Goal: Check status

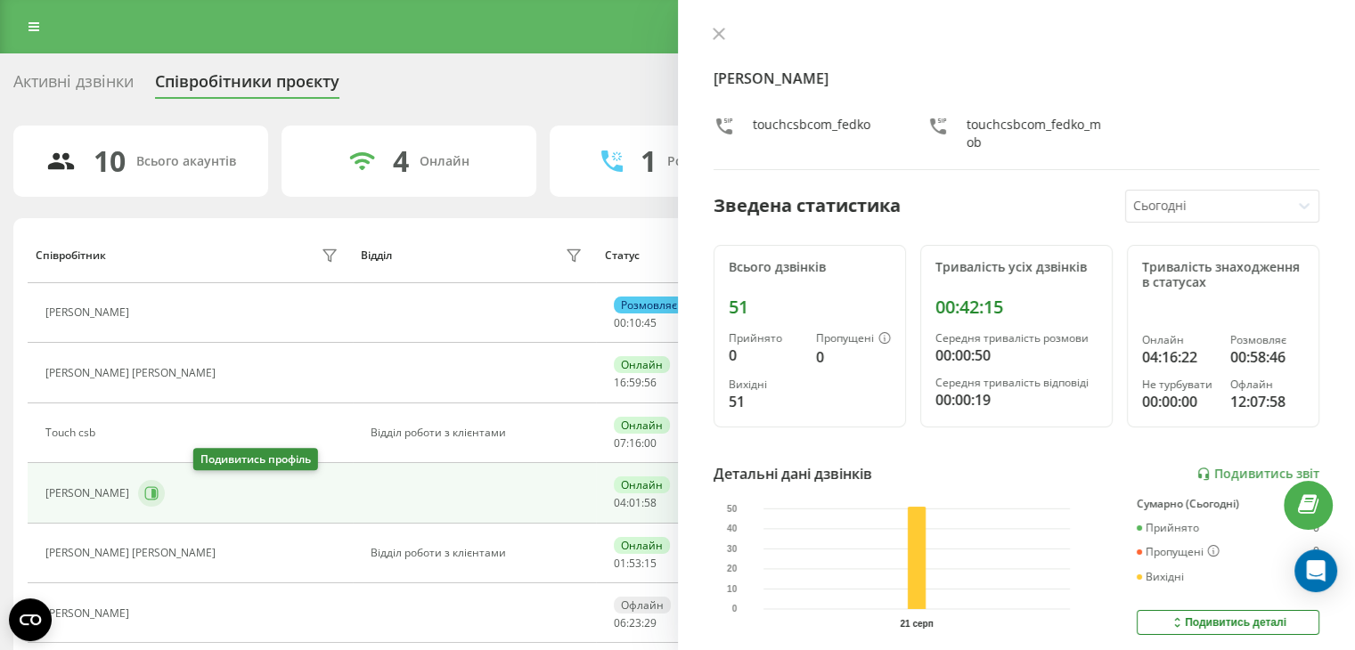
click at [159, 495] on icon at bounding box center [151, 492] width 13 height 13
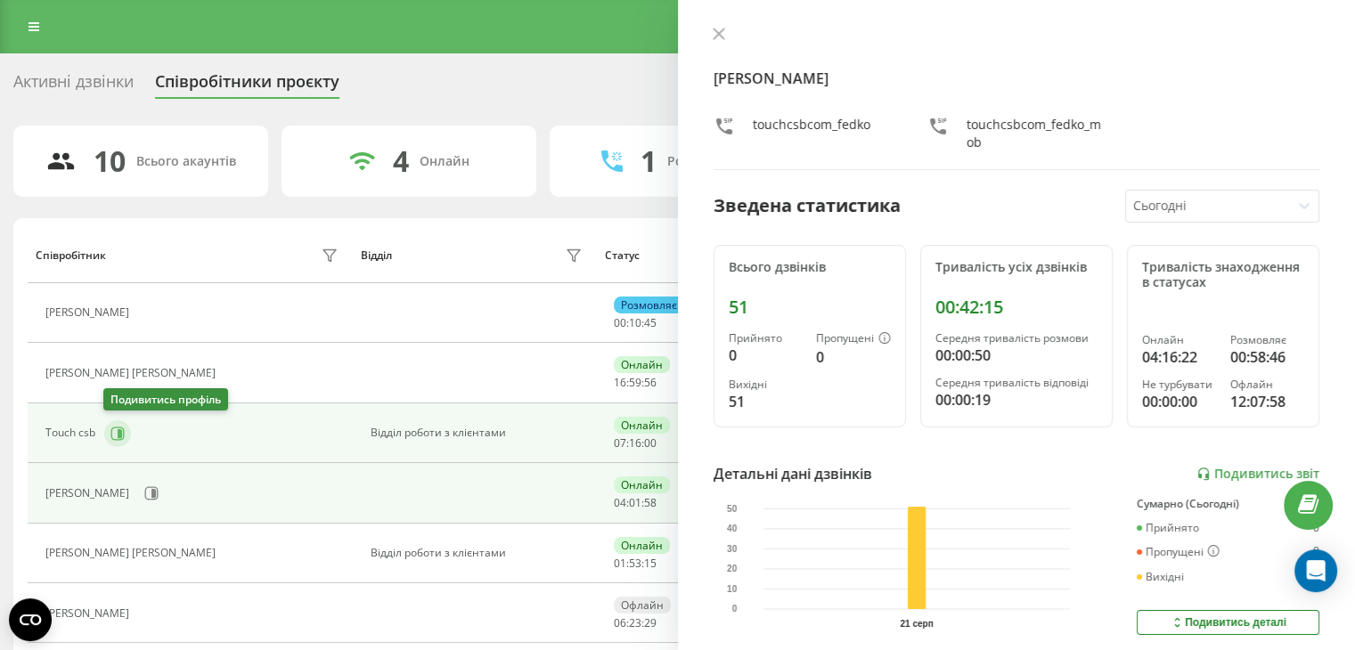
click at [114, 439] on icon at bounding box center [117, 434] width 14 height 14
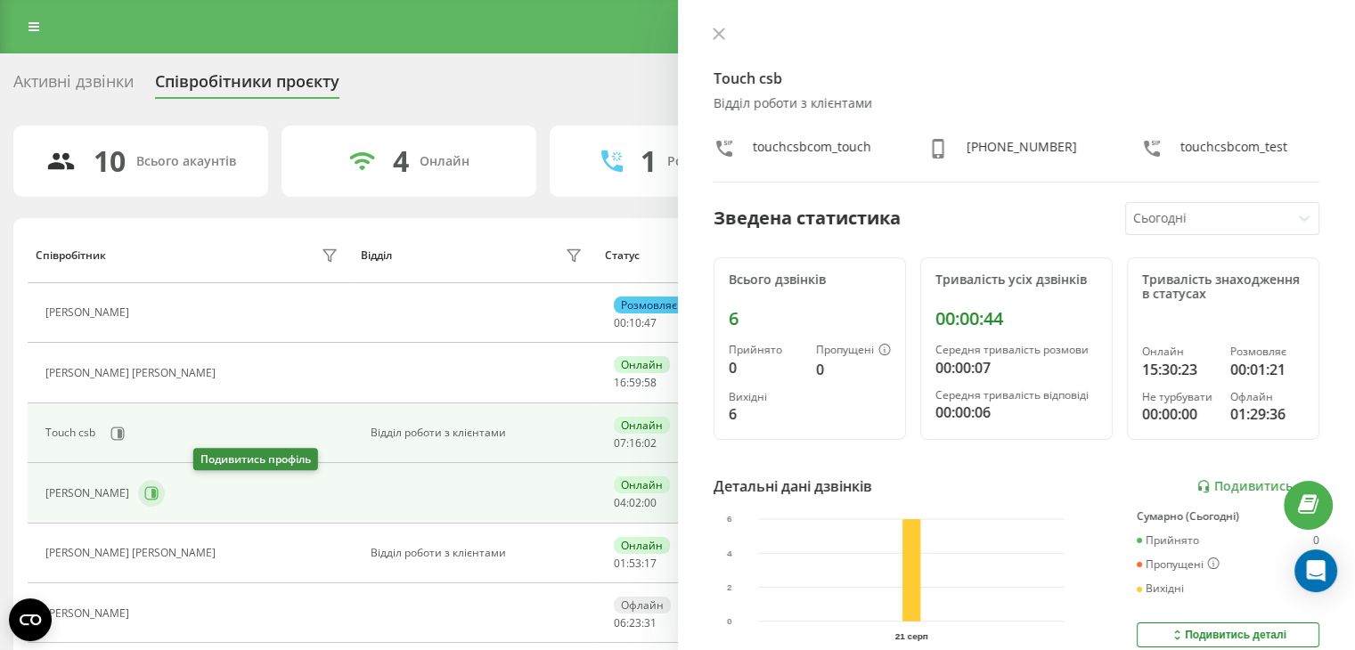
click at [159, 494] on icon at bounding box center [151, 493] width 14 height 14
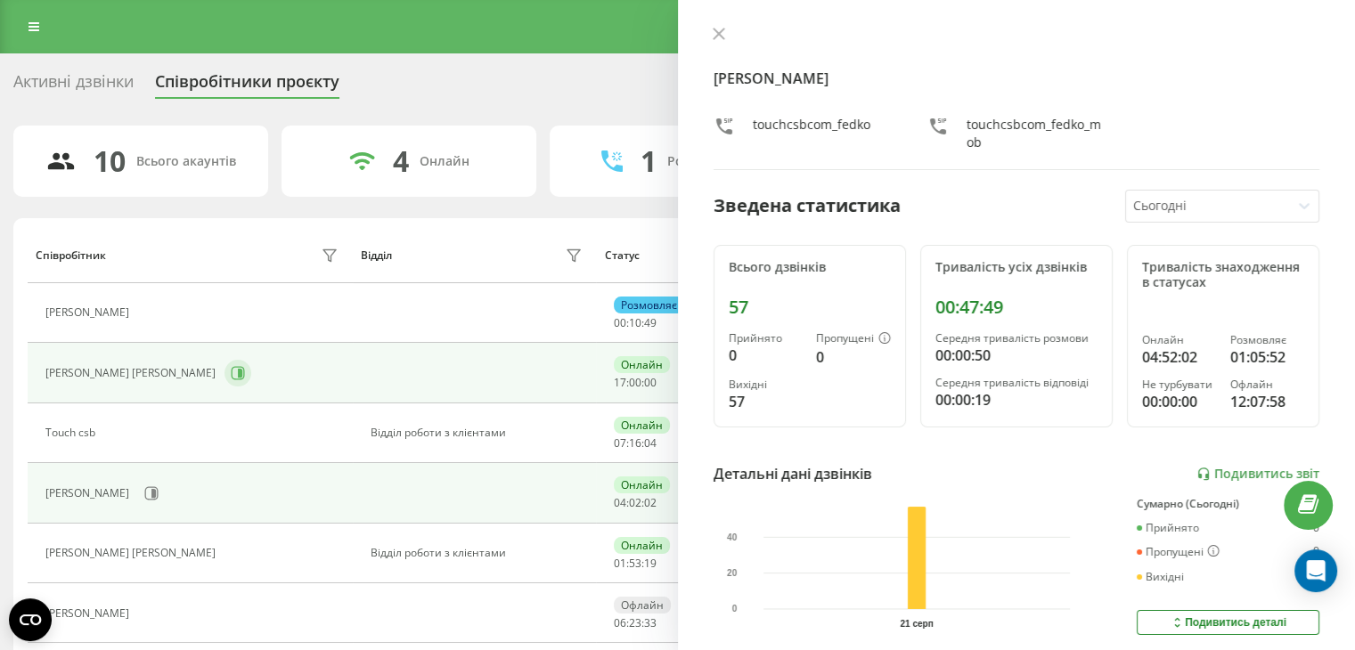
click at [238, 372] on icon at bounding box center [240, 373] width 4 height 9
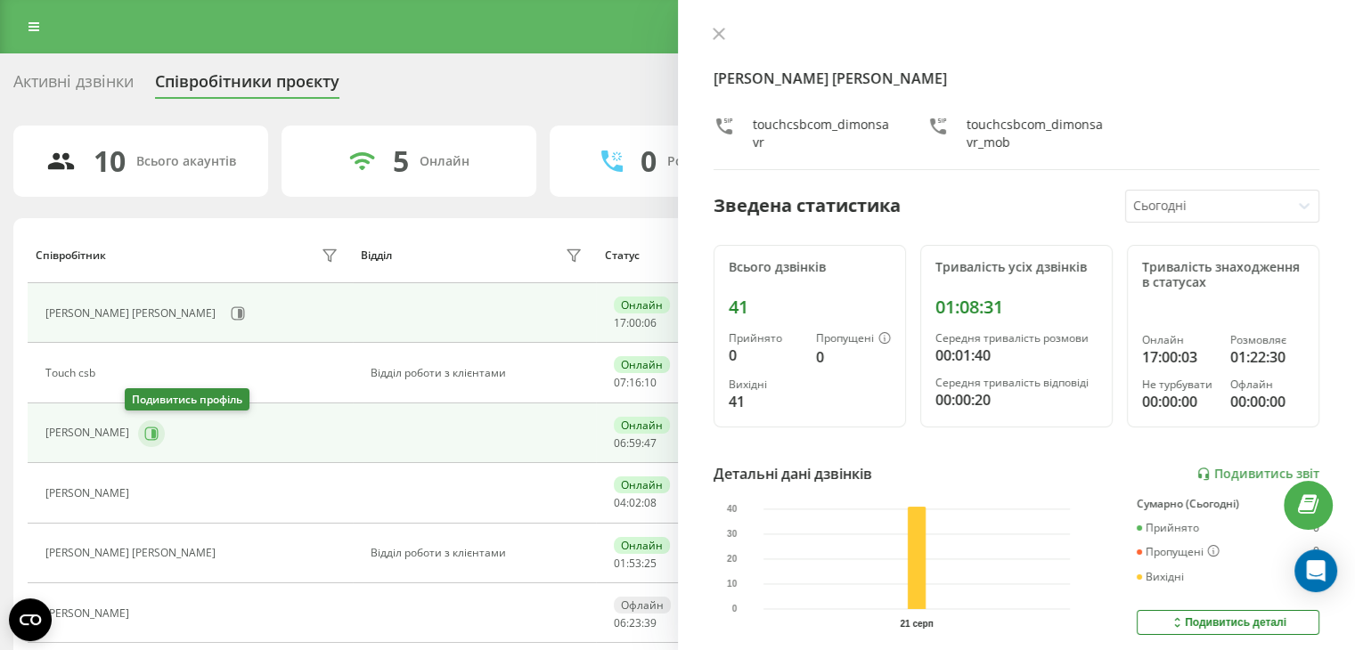
click at [145, 429] on icon at bounding box center [151, 433] width 13 height 13
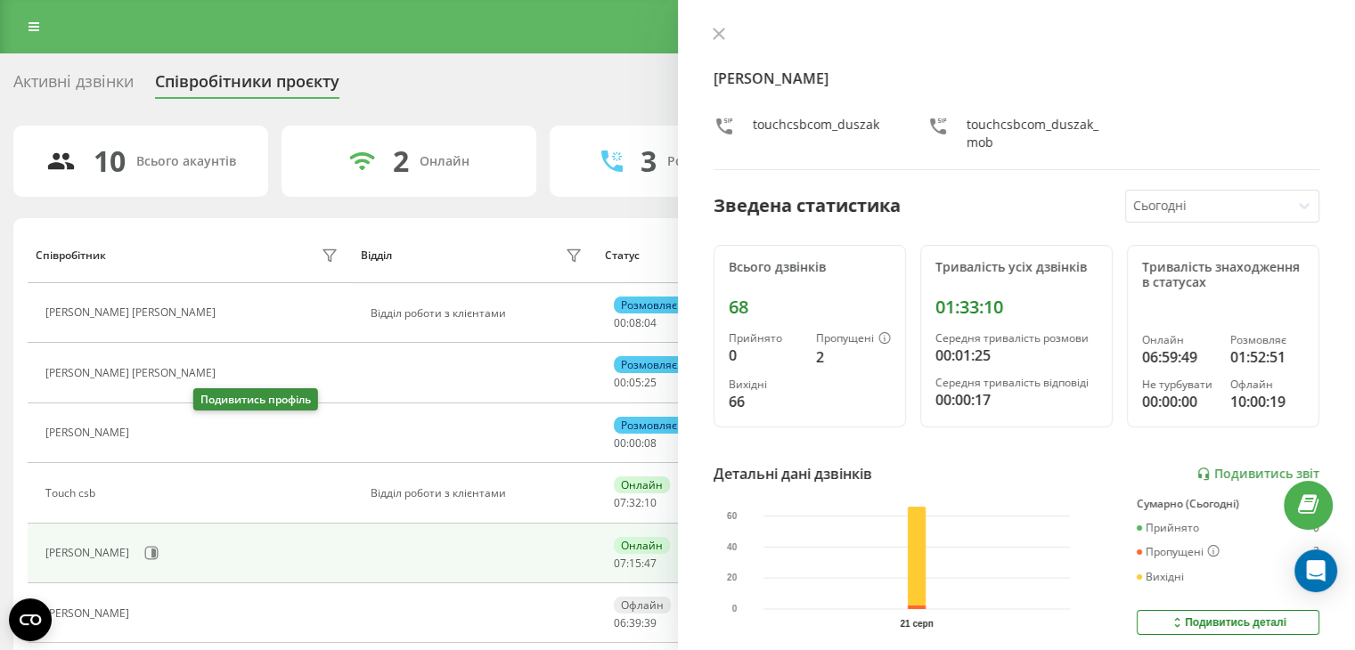
drag, startPoint x: 197, startPoint y: 432, endPoint x: 196, endPoint y: 410, distance: 22.3
click at [159, 432] on button at bounding box center [148, 435] width 21 height 25
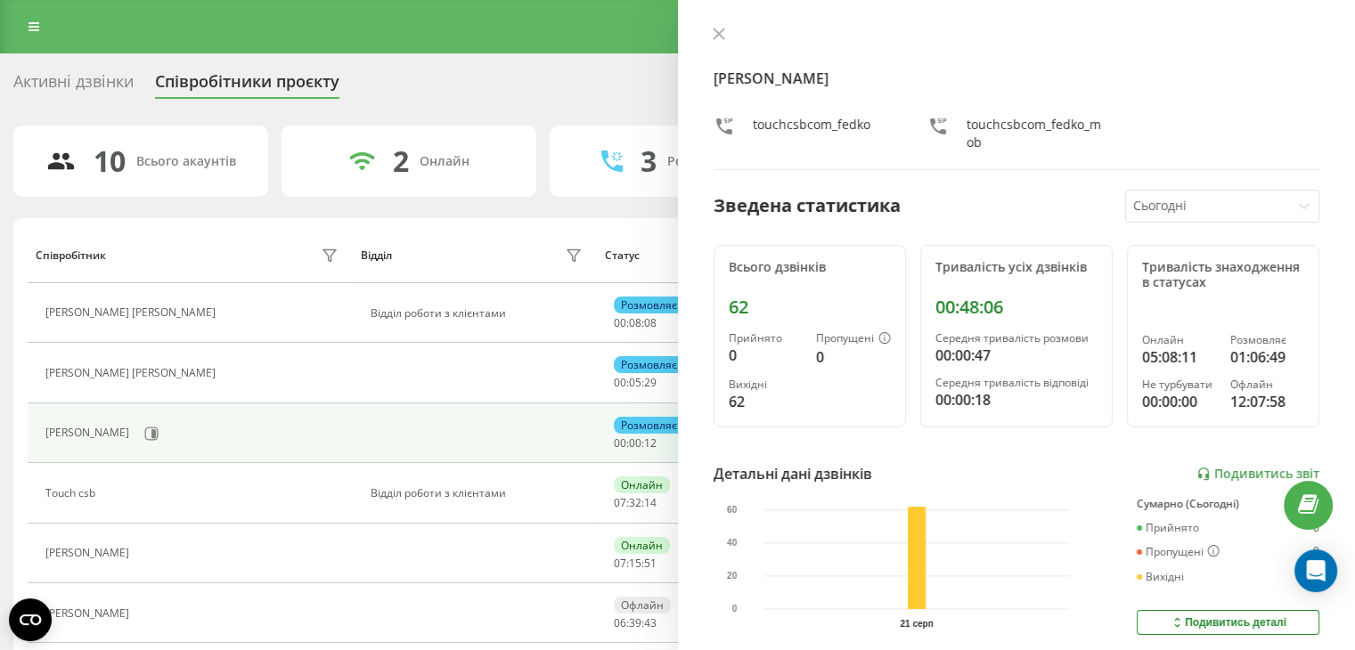
click at [1228, 200] on div at bounding box center [1208, 206] width 151 height 20
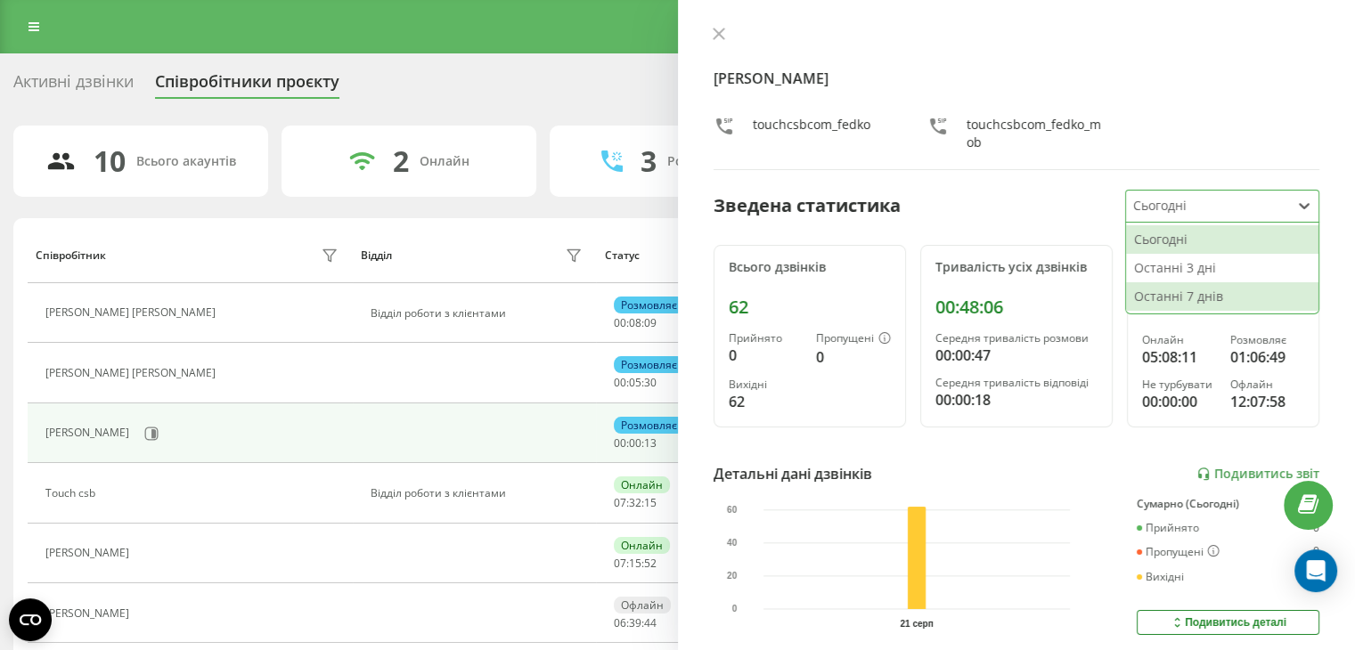
click at [1221, 296] on div "Останні 7 днів" at bounding box center [1222, 296] width 192 height 29
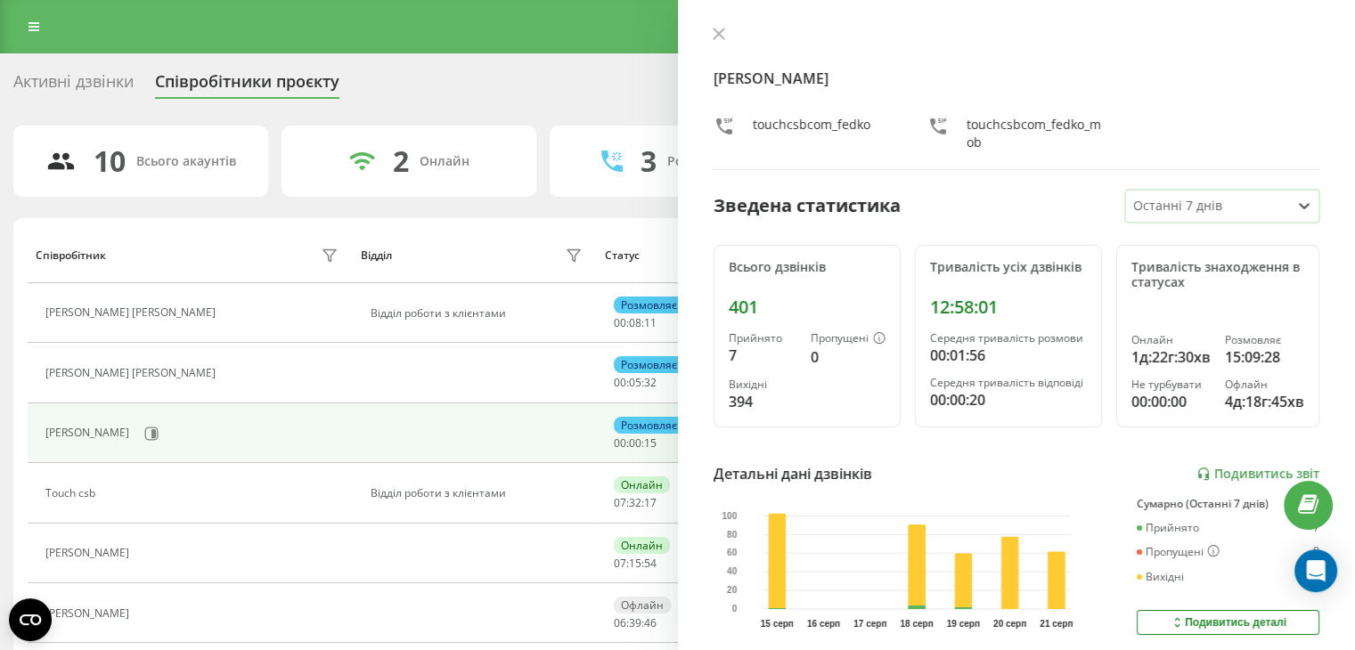
click at [1201, 215] on div at bounding box center [1208, 206] width 151 height 20
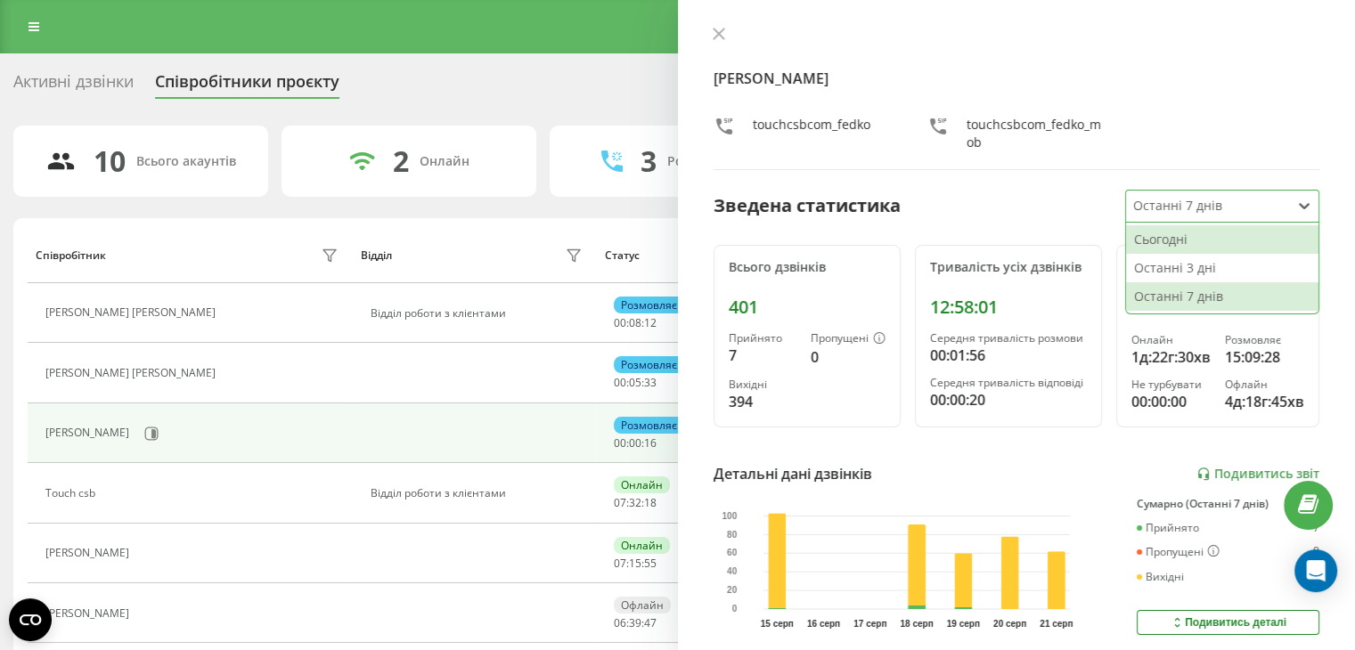
click at [1201, 233] on div "Сьогодні" at bounding box center [1222, 239] width 192 height 29
